Goal: Find specific page/section: Find specific page/section

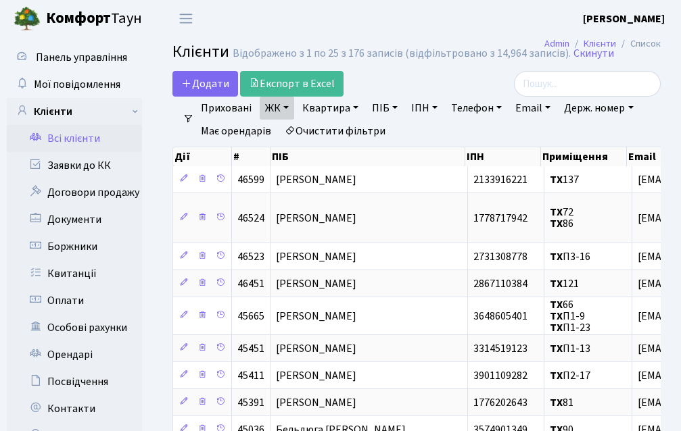
select select "25"
click at [104, 247] on link "Боржники" at bounding box center [74, 246] width 135 height 27
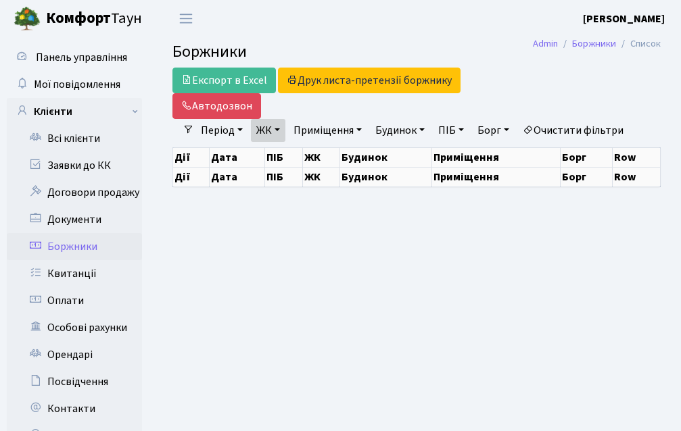
select select "25"
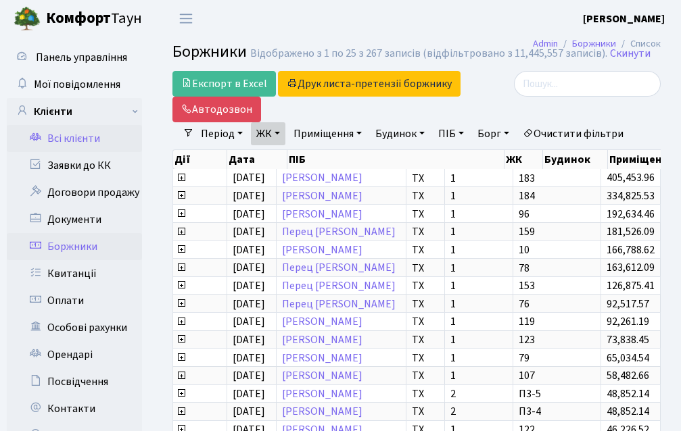
click at [74, 137] on link "Всі клієнти" at bounding box center [74, 138] width 135 height 27
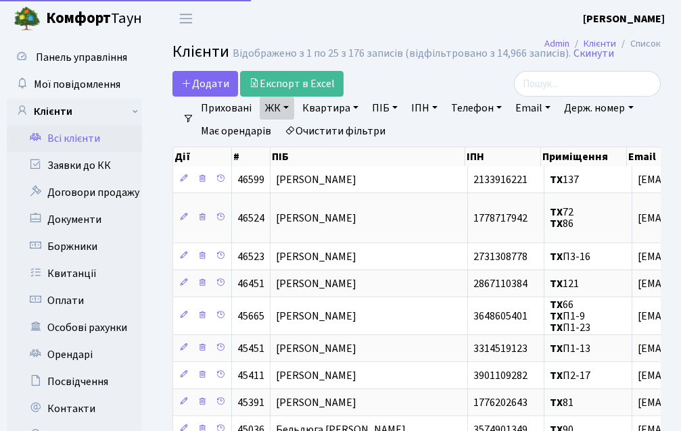
select select "25"
